Goal: Task Accomplishment & Management: Manage account settings

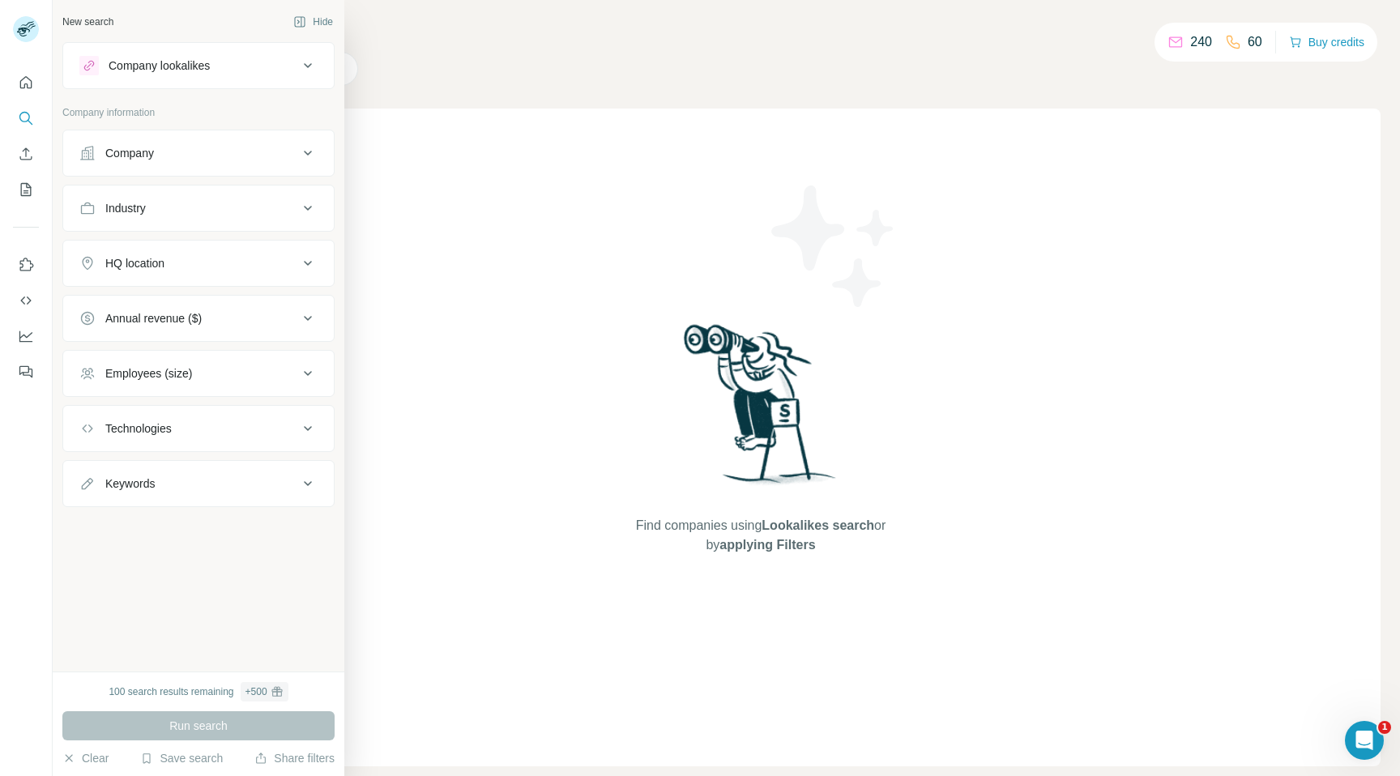
click at [160, 72] on div "Company lookalikes" at bounding box center [159, 66] width 101 height 16
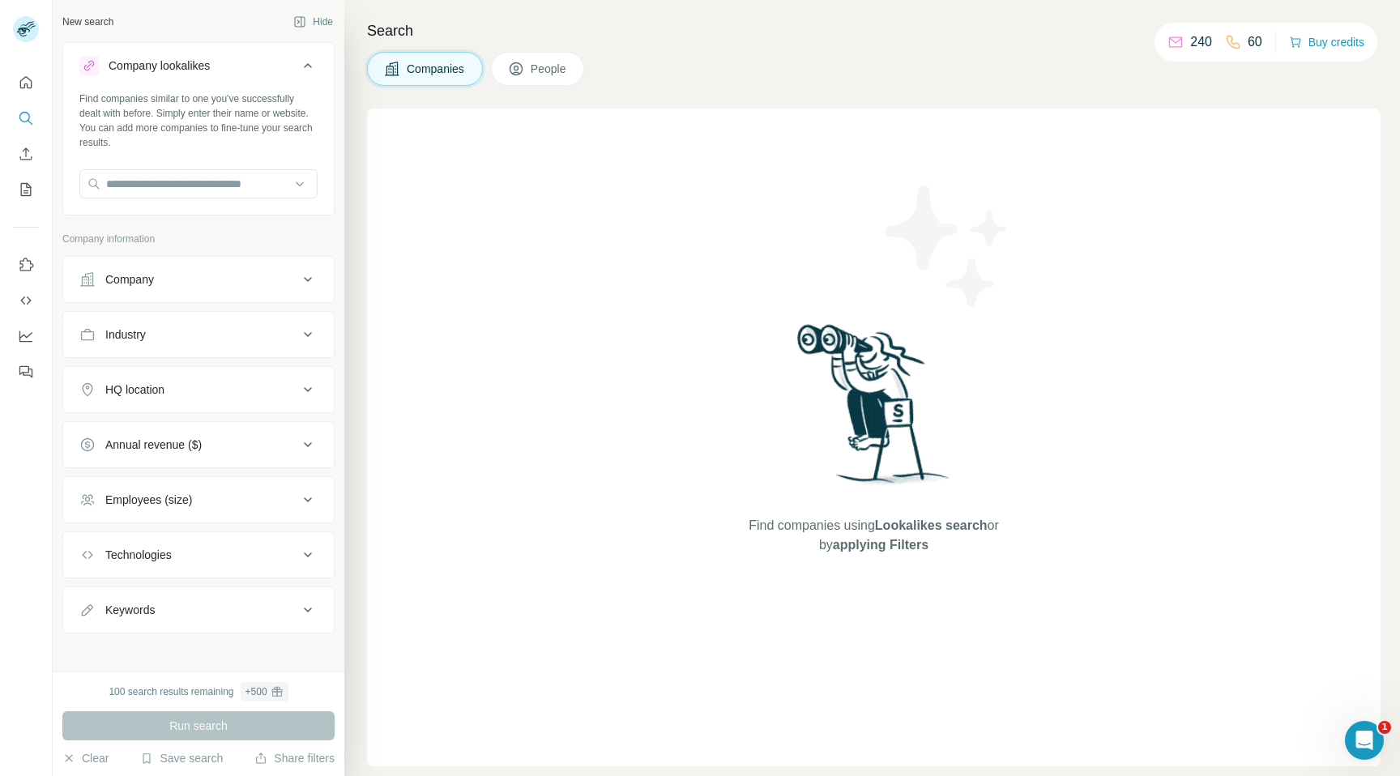
click at [171, 65] on div "Company lookalikes" at bounding box center [159, 66] width 101 height 16
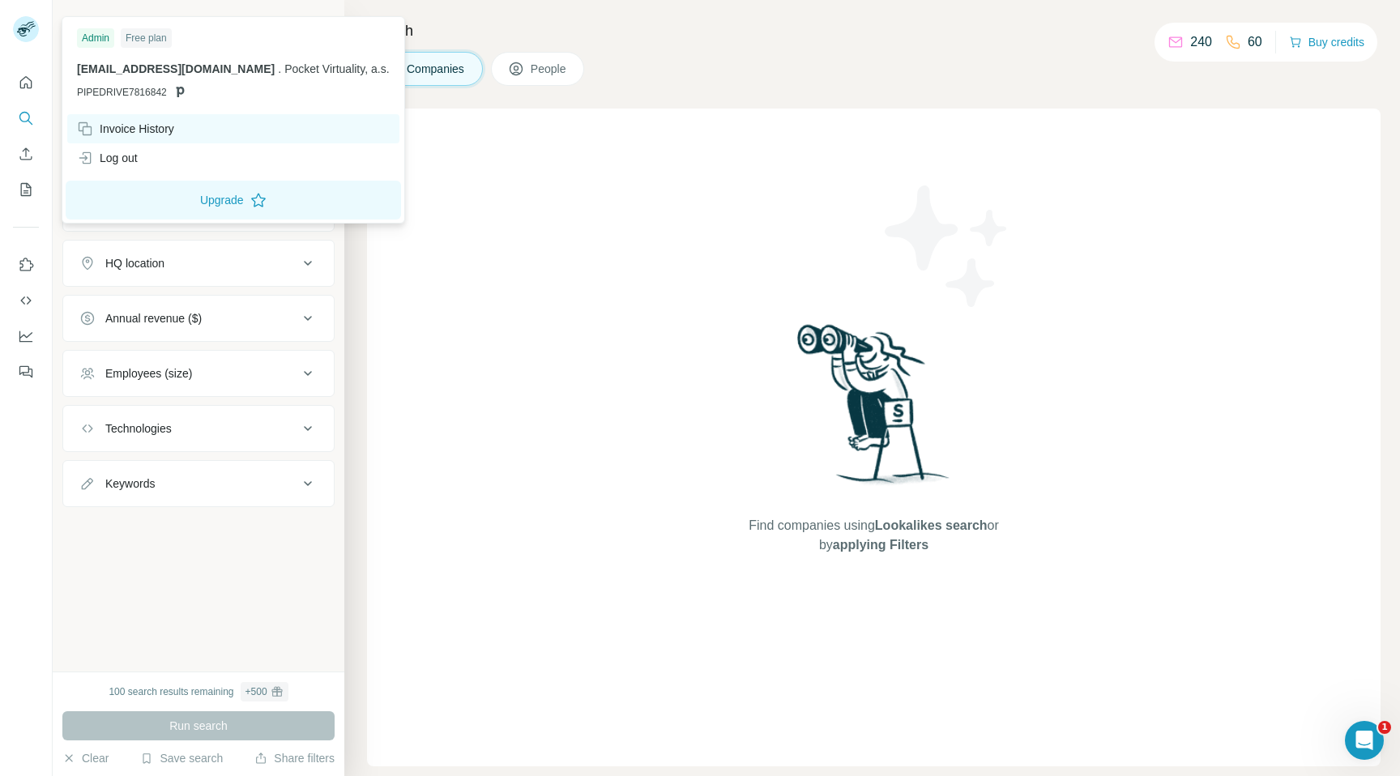
click at [147, 120] on div "Invoice History" at bounding box center [233, 128] width 332 height 29
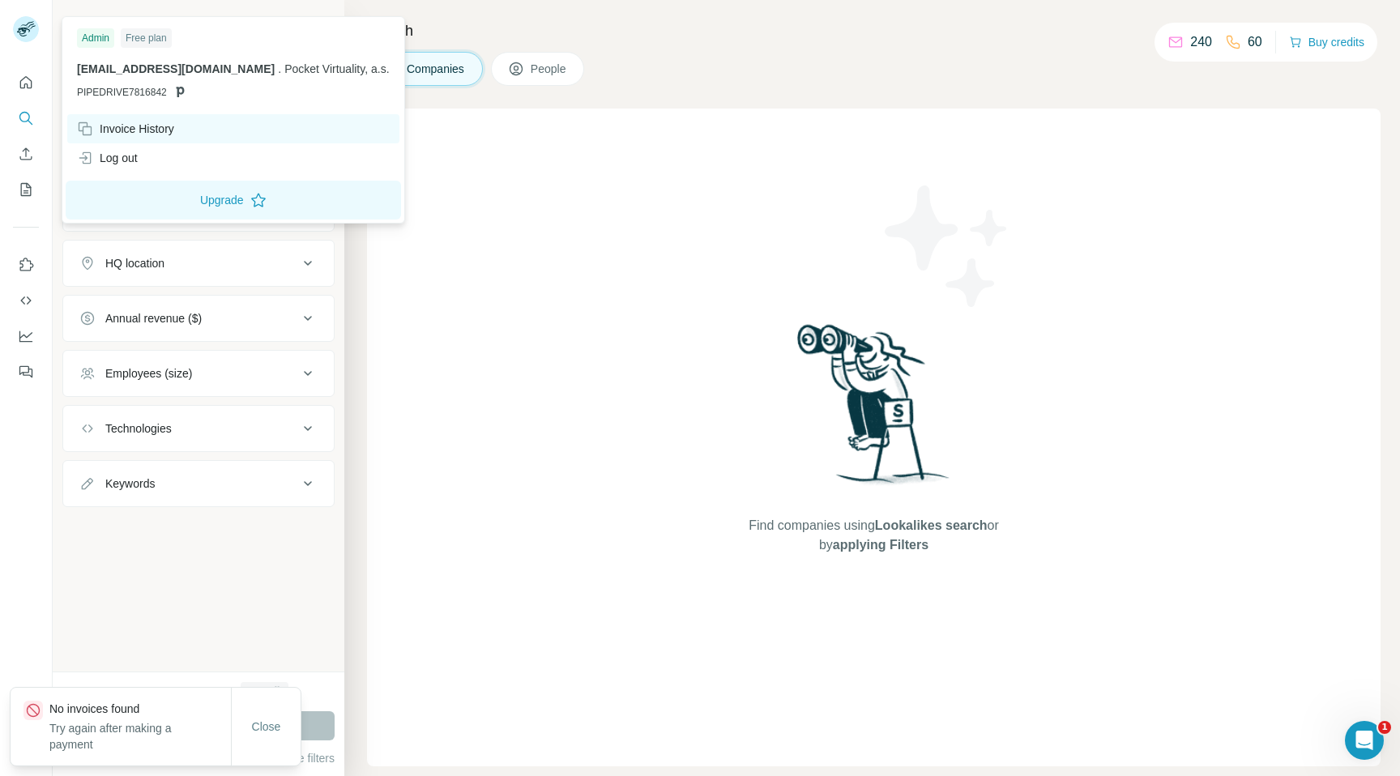
click at [134, 123] on div "Invoice History" at bounding box center [125, 129] width 97 height 16
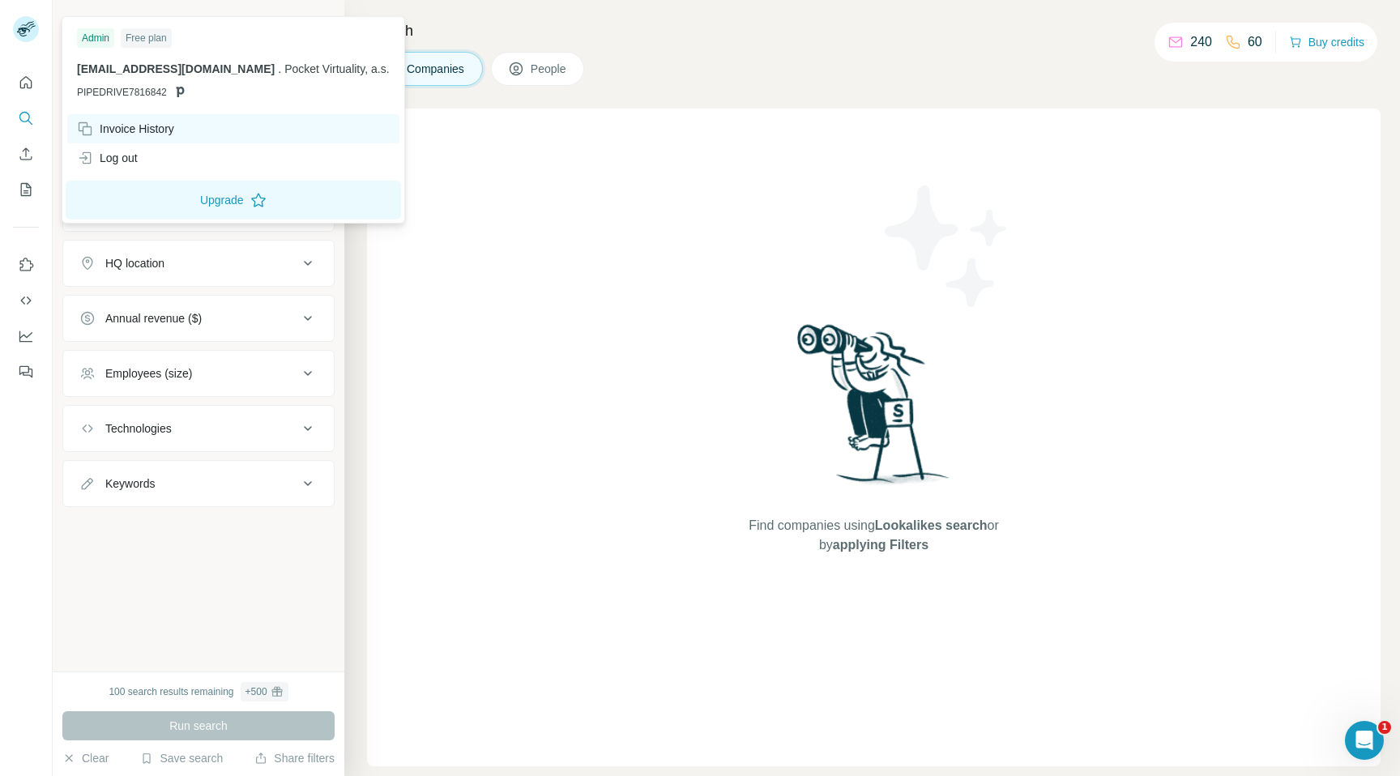
click at [122, 129] on div "Invoice History" at bounding box center [125, 129] width 97 height 16
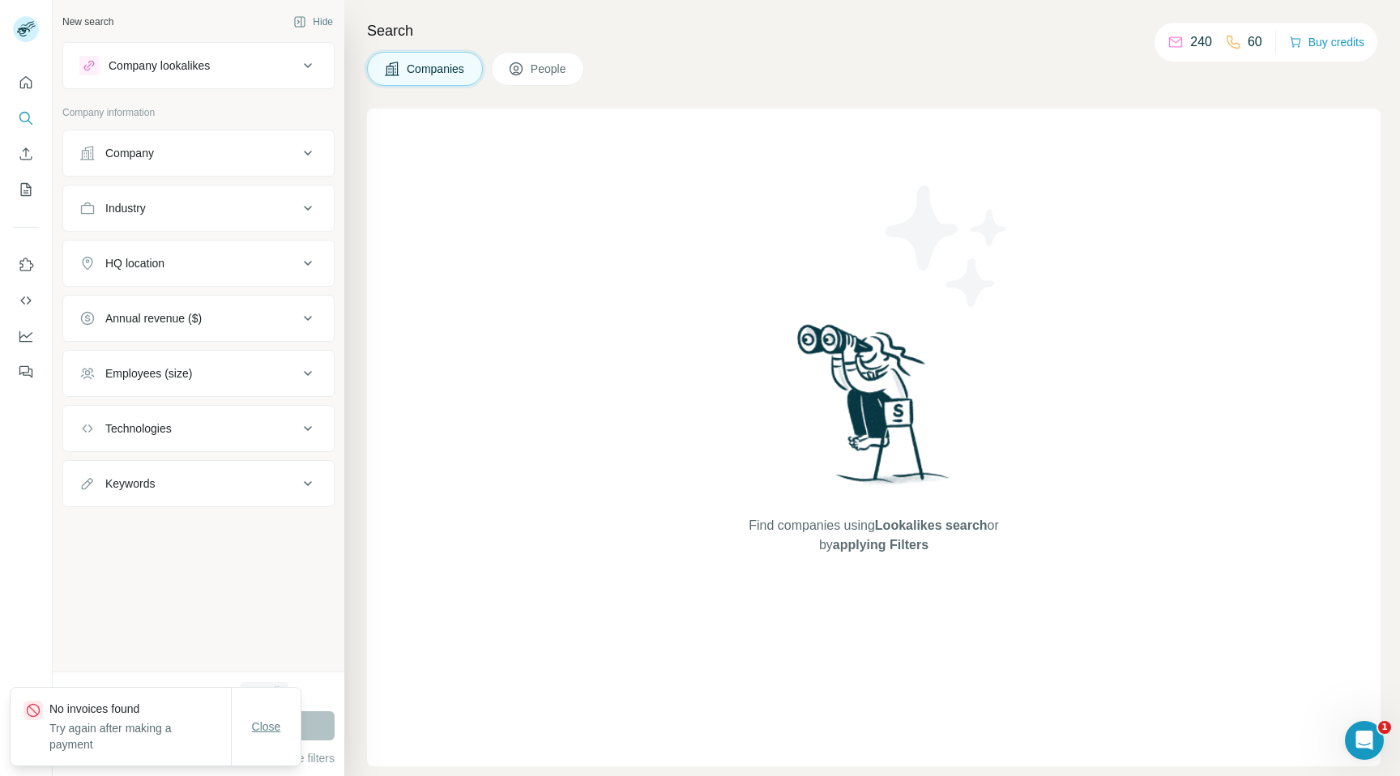
click at [258, 735] on span "Close" at bounding box center [266, 727] width 29 height 16
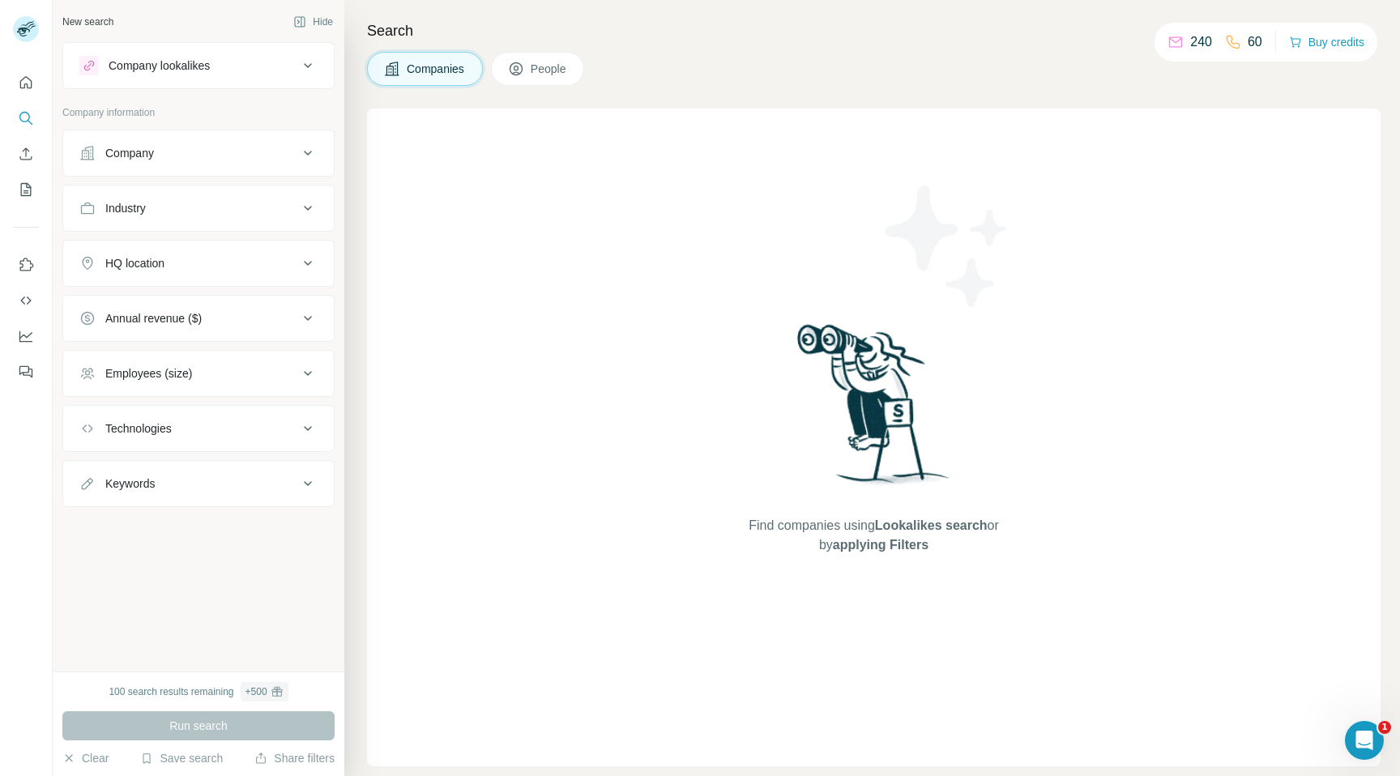
click at [238, 150] on div "Company" at bounding box center [188, 153] width 219 height 16
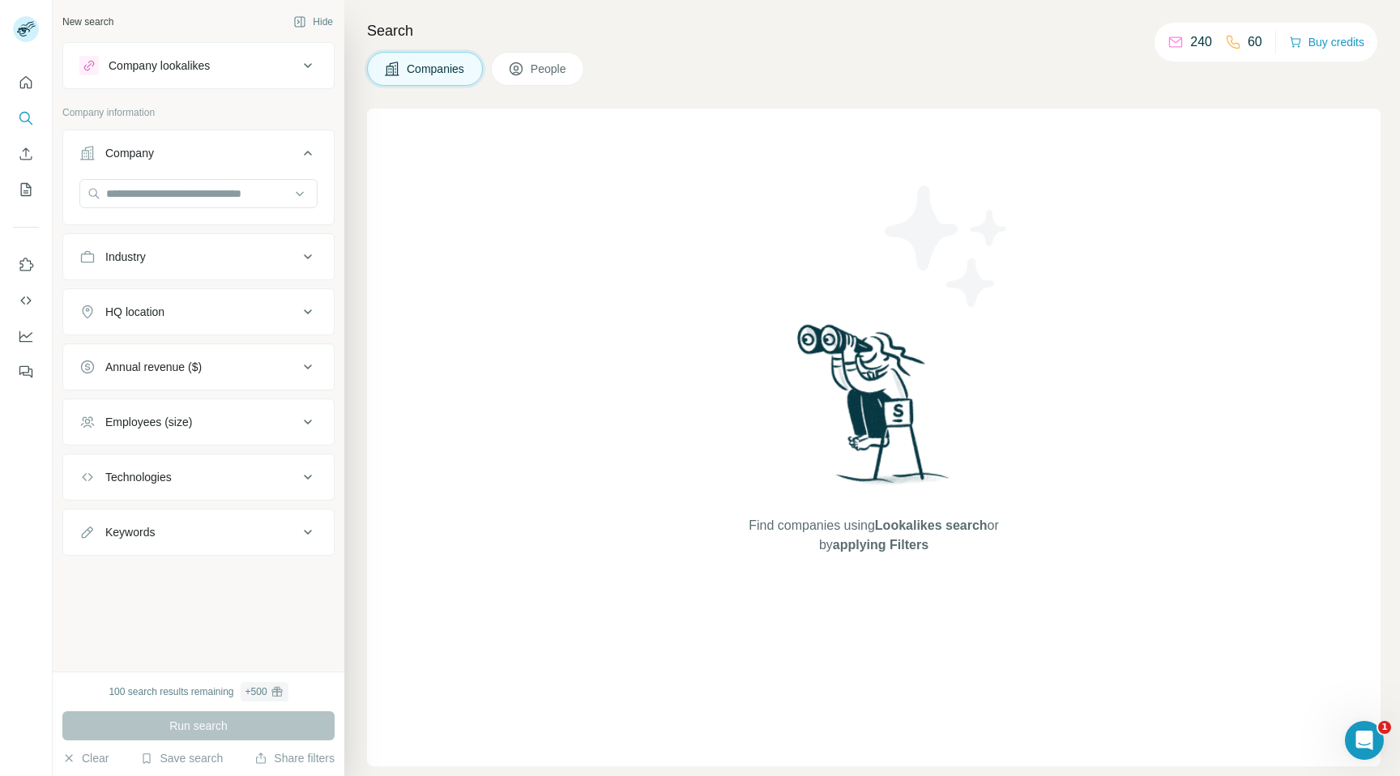
click at [237, 151] on div "Company" at bounding box center [188, 153] width 219 height 16
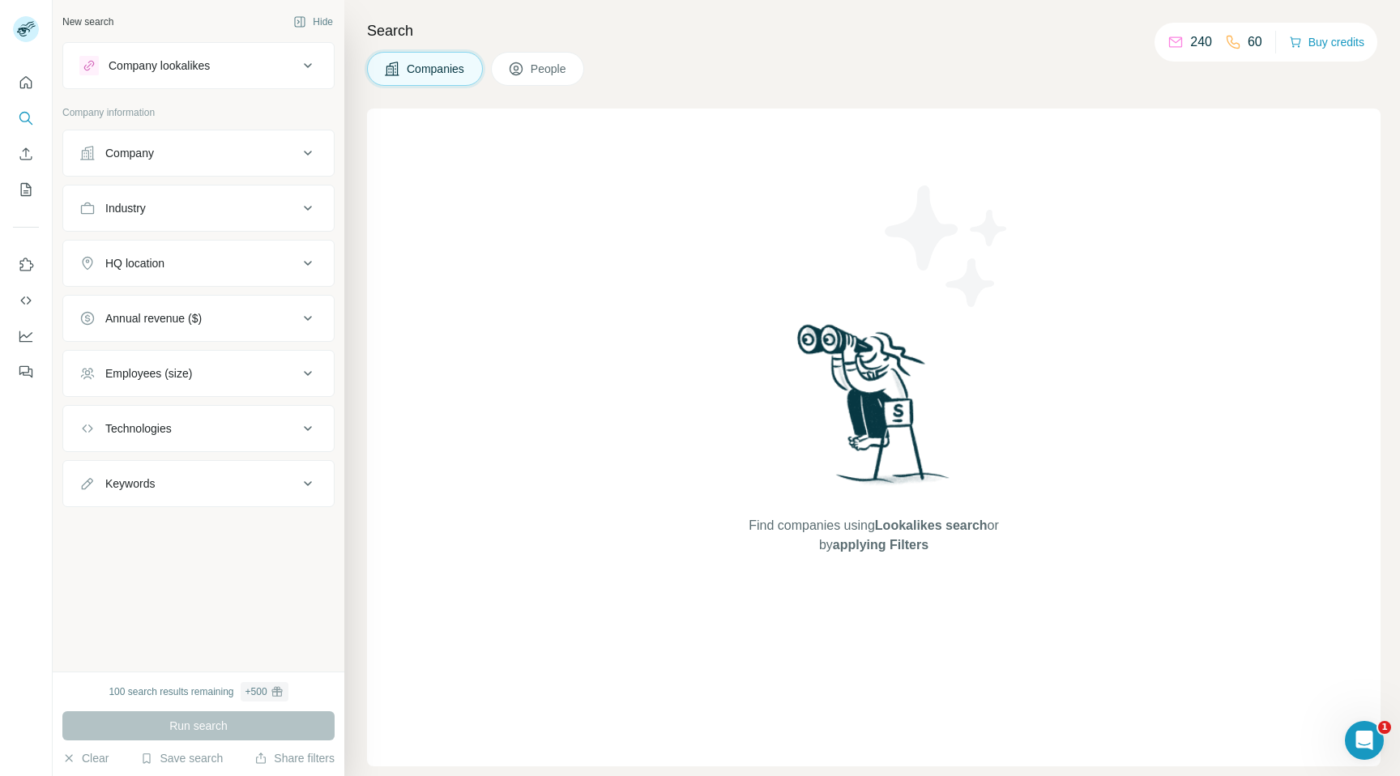
click at [169, 634] on div "New search Hide Company lookalikes Company information Company Industry HQ loca…" at bounding box center [199, 336] width 292 height 672
click at [71, 762] on icon "button" at bounding box center [68, 758] width 13 height 13
click at [254, 621] on div "New search Hide Company lookalikes Company information Company Industry HQ loca…" at bounding box center [199, 336] width 292 height 672
click at [27, 91] on button "Quick start" at bounding box center [26, 82] width 26 height 29
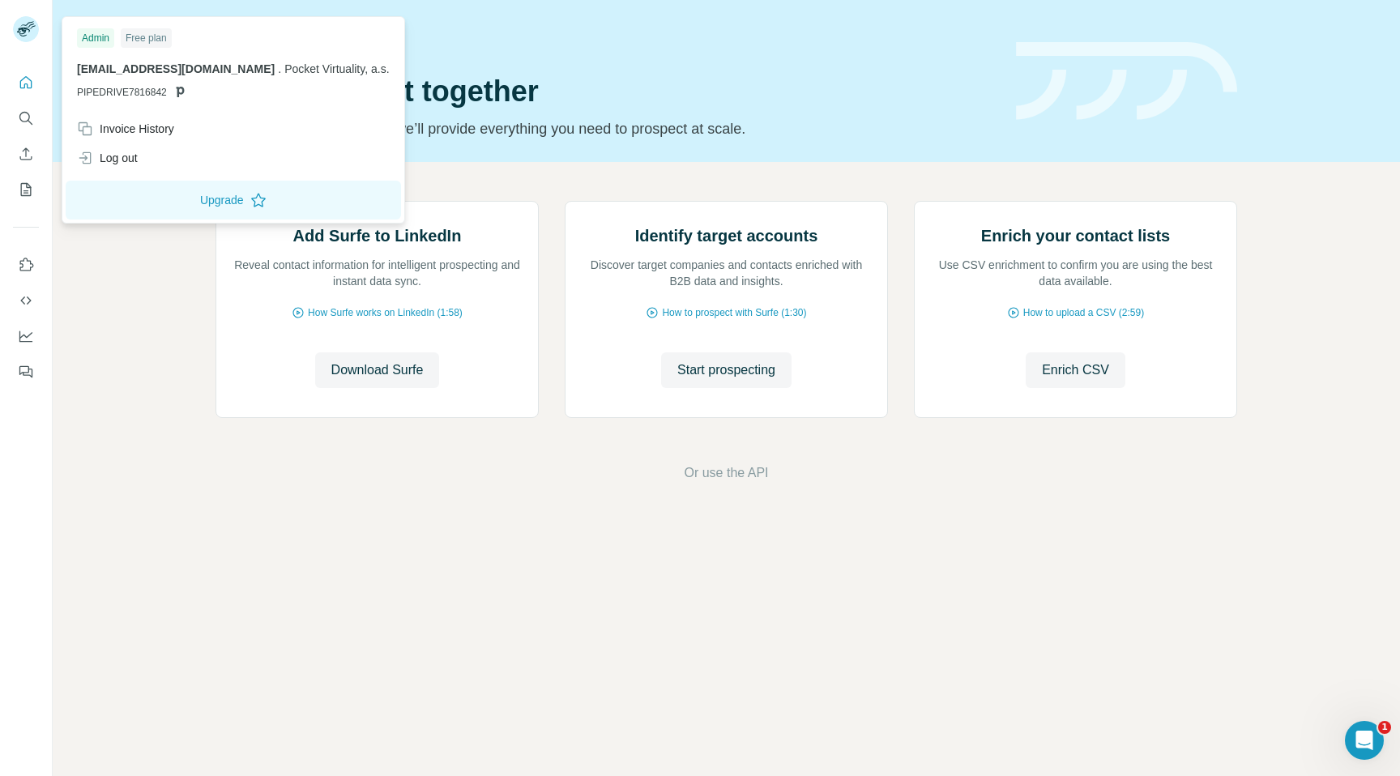
click at [7, 32] on div at bounding box center [28, 31] width 47 height 53
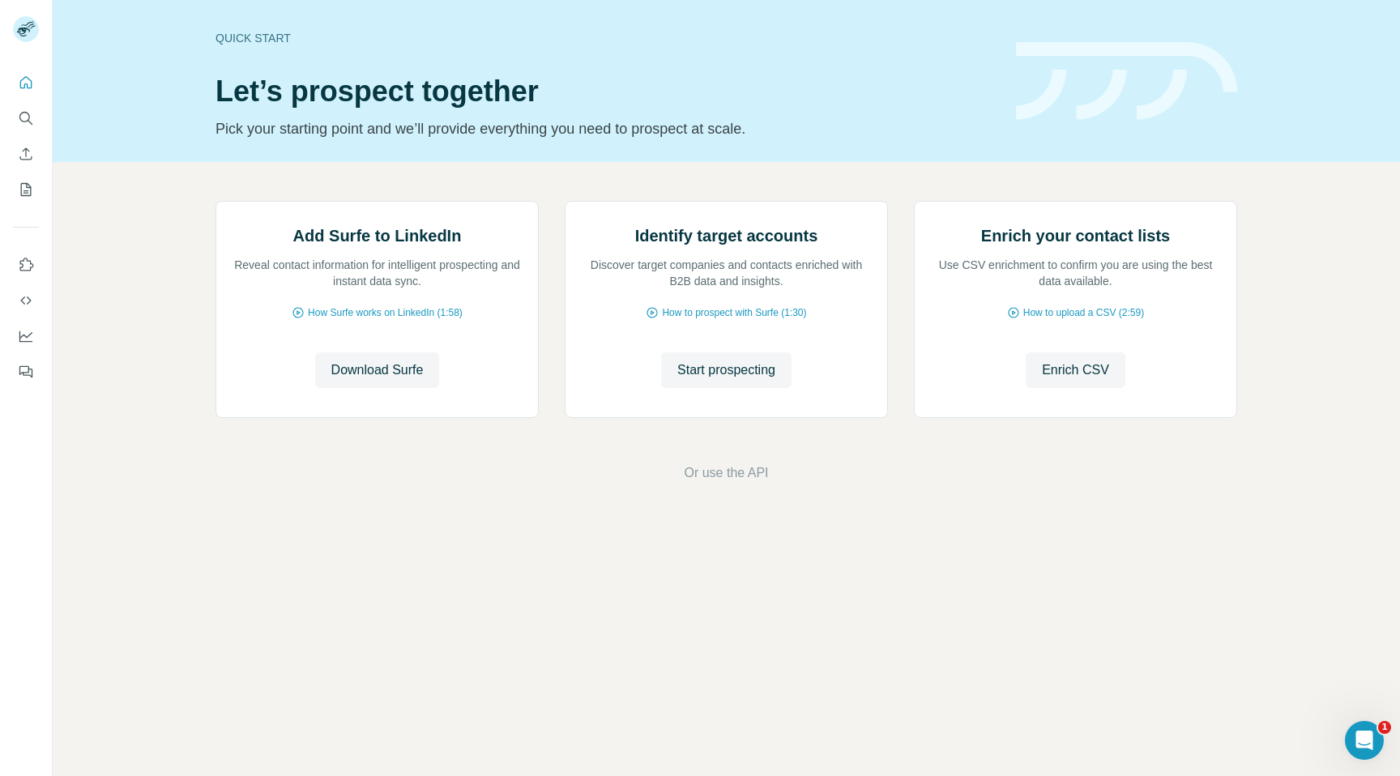
click at [32, 25] on rect at bounding box center [26, 29] width 26 height 26
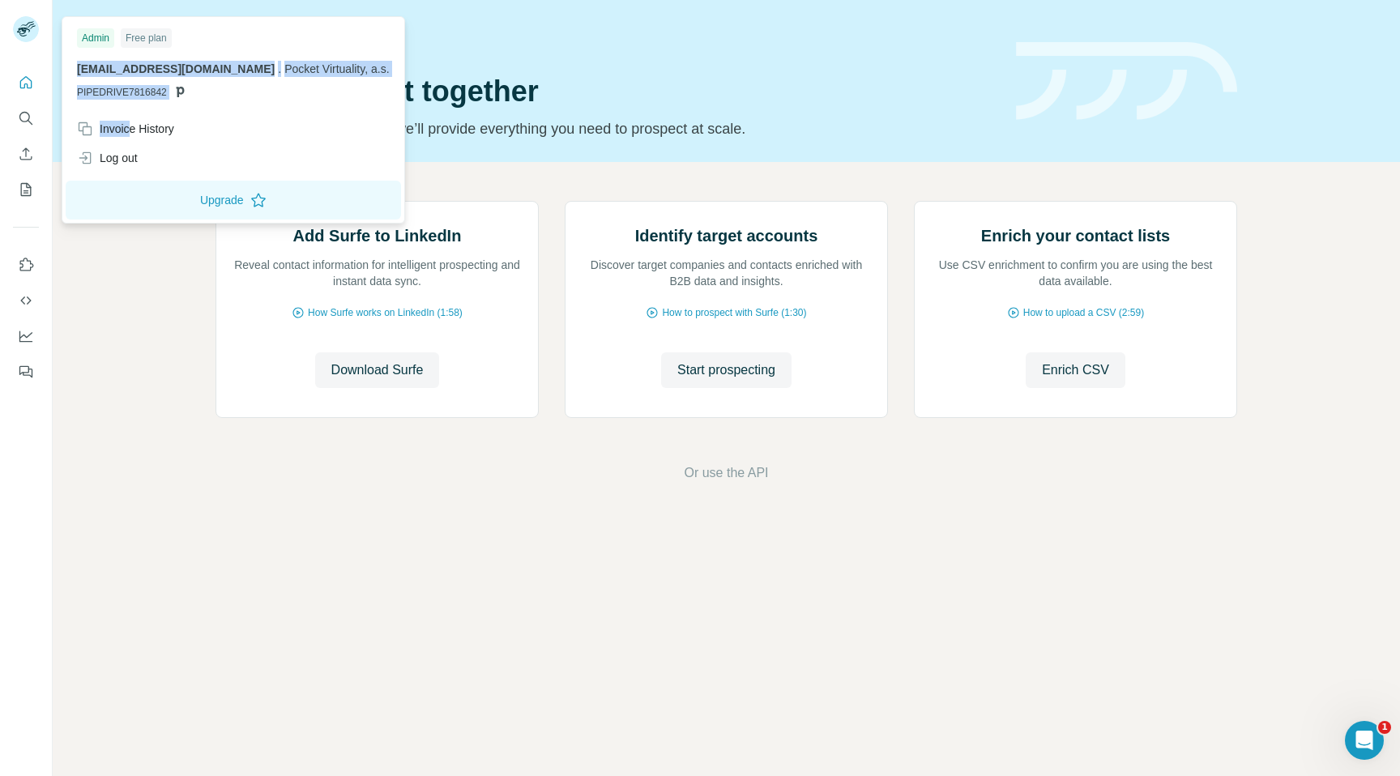
drag, startPoint x: 129, startPoint y: 123, endPoint x: 143, endPoint y: 46, distance: 78.3
click at [143, 47] on div "Admin Free plan [EMAIL_ADDRESS][DOMAIN_NAME] . Pocket Virtuality, a.s. PIPEDRIV…" at bounding box center [233, 119] width 335 height 199
click at [146, 34] on div "Free plan" at bounding box center [146, 37] width 51 height 19
click at [28, 83] on icon "Quick start" at bounding box center [26, 83] width 16 height 16
